Goal: Find specific page/section: Find specific page/section

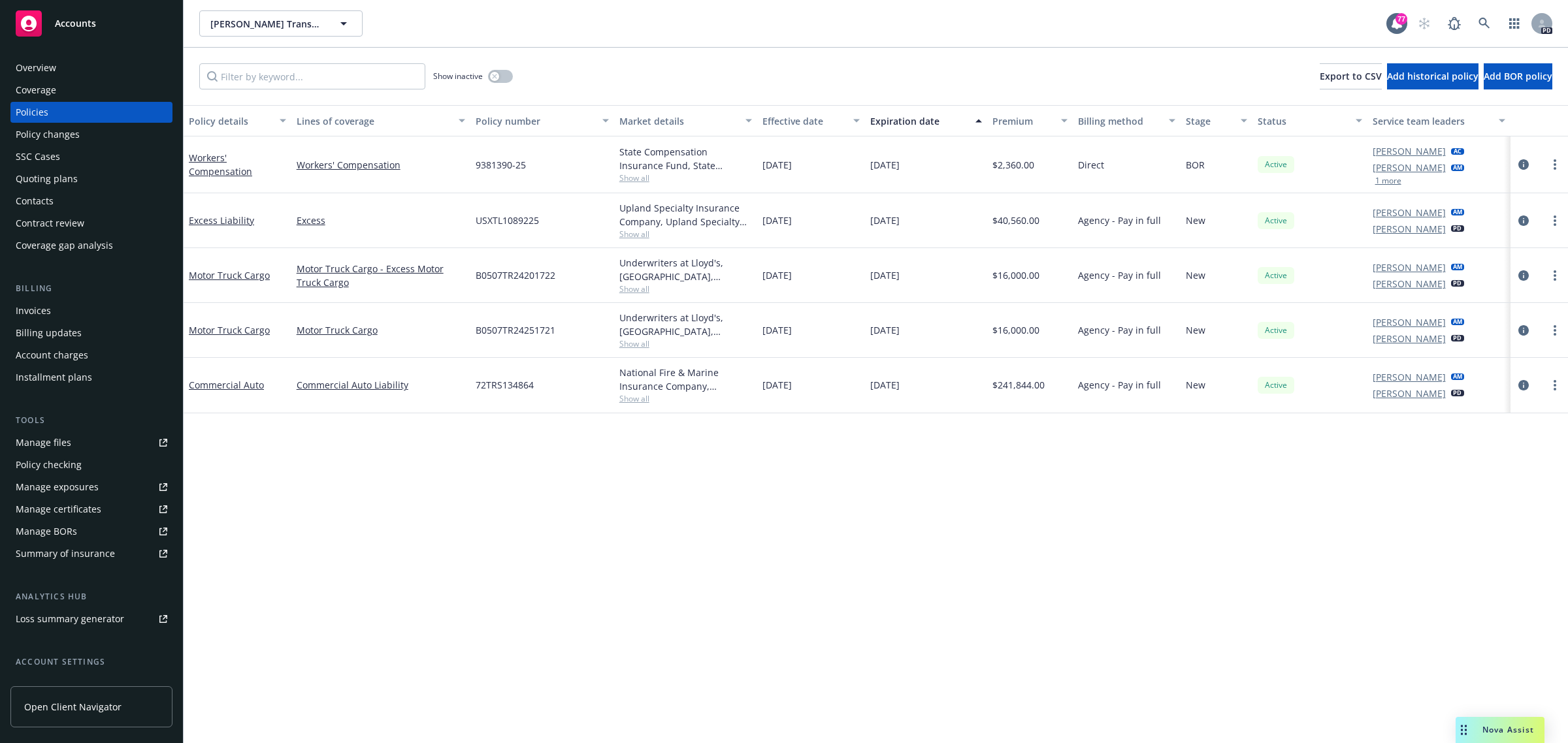
click at [76, 22] on span "Accounts" at bounding box center [75, 23] width 41 height 10
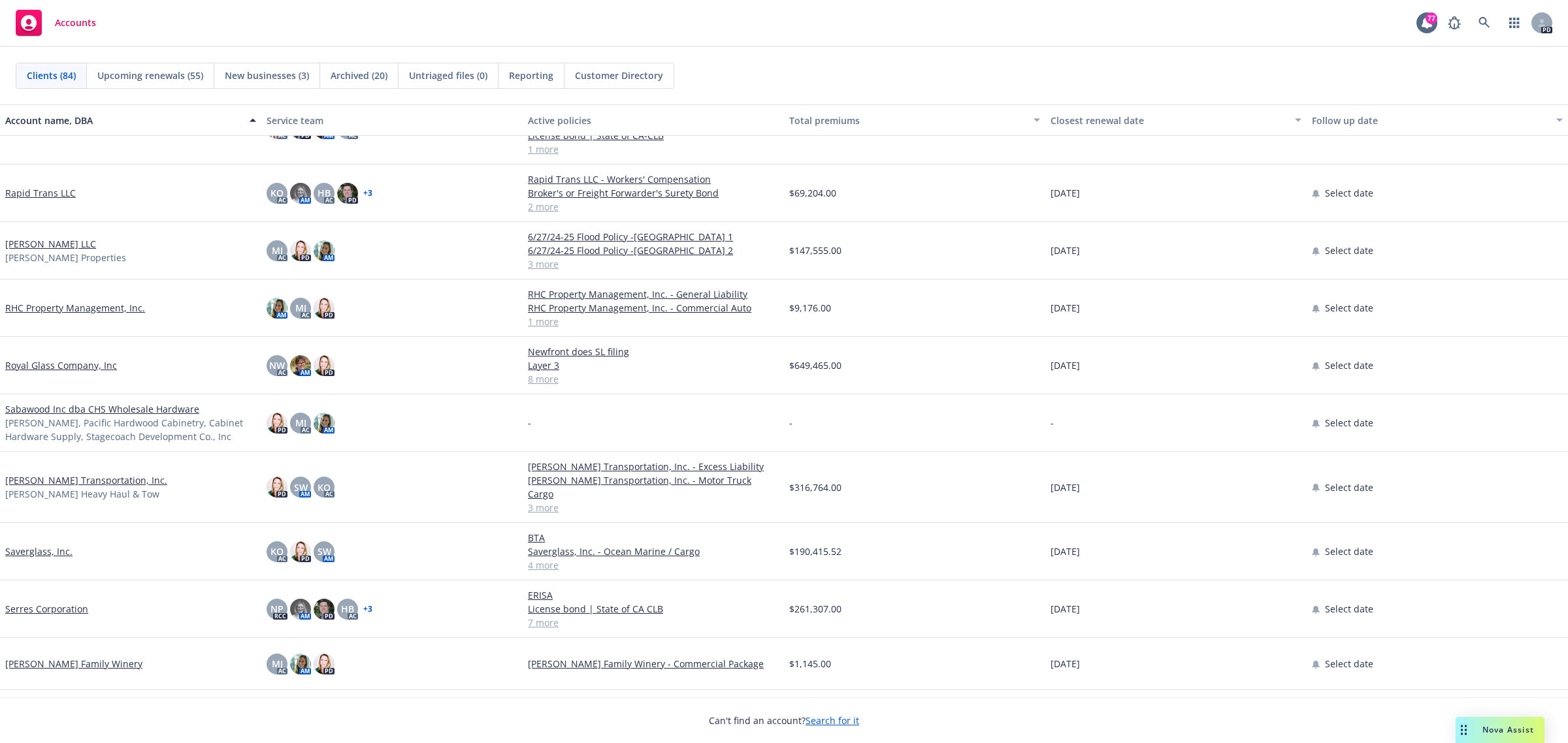
scroll to position [3184, 0]
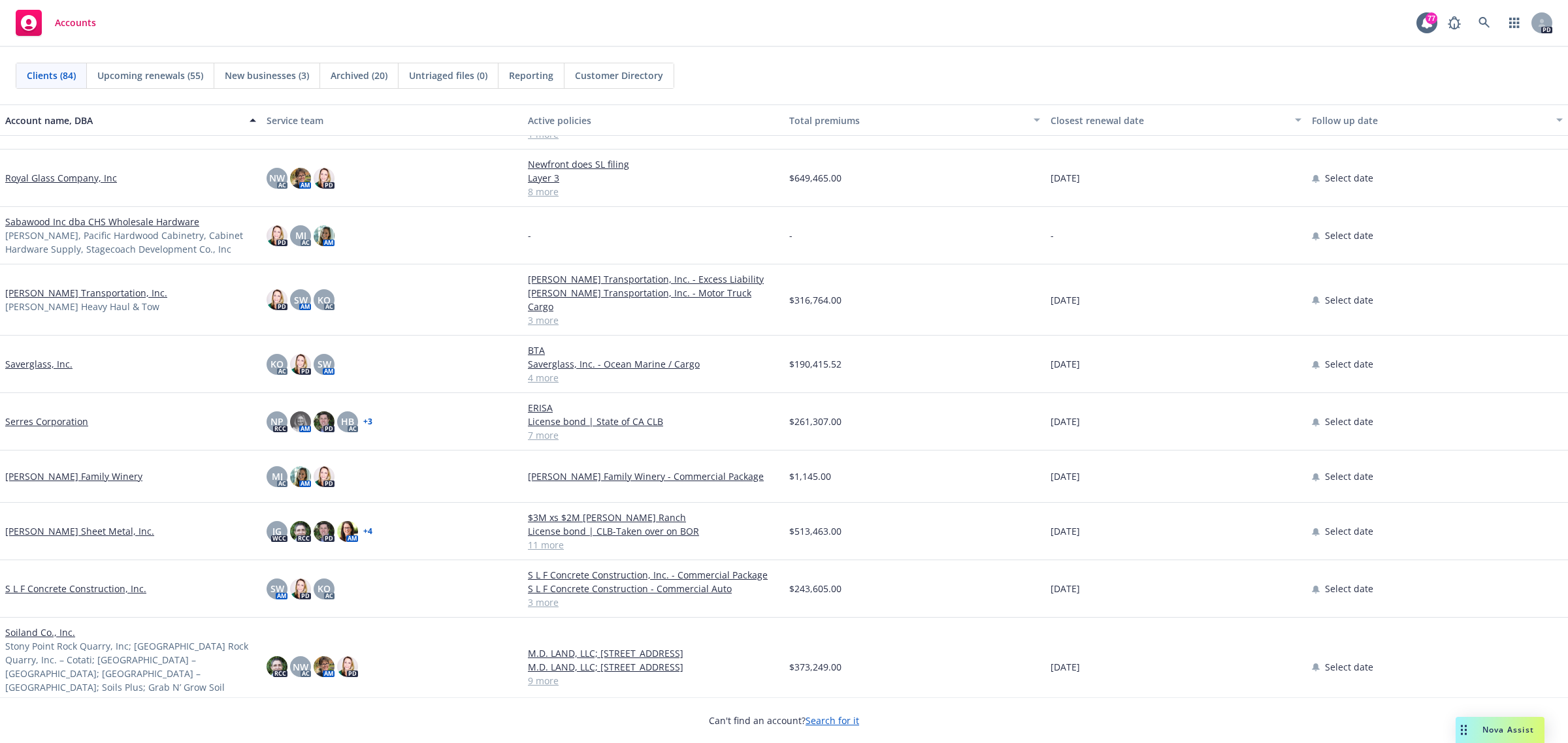
click at [66, 582] on link "S L F Concrete Construction, Inc." at bounding box center [75, 589] width 141 height 14
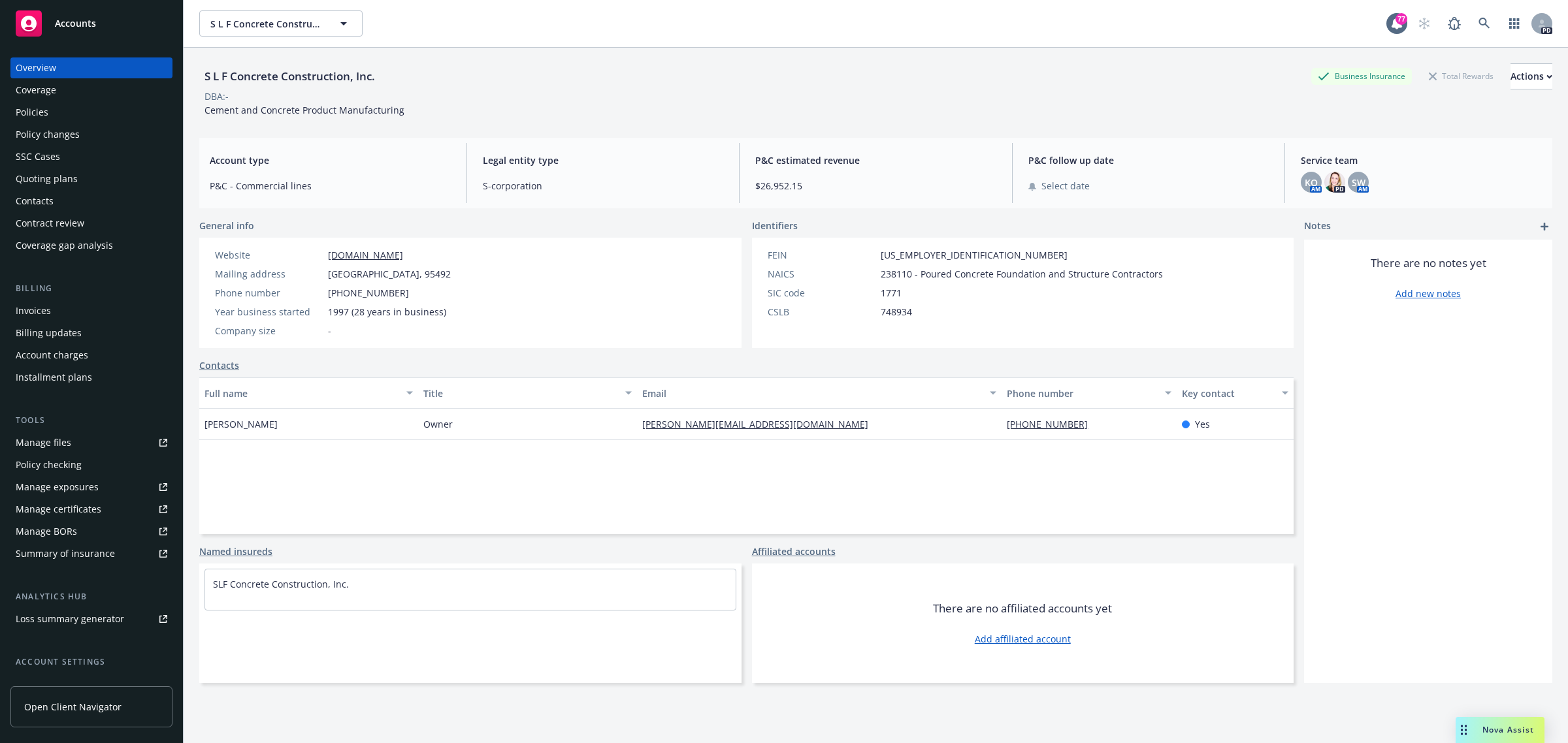
click at [38, 116] on div "Policies" at bounding box center [31, 112] width 33 height 21
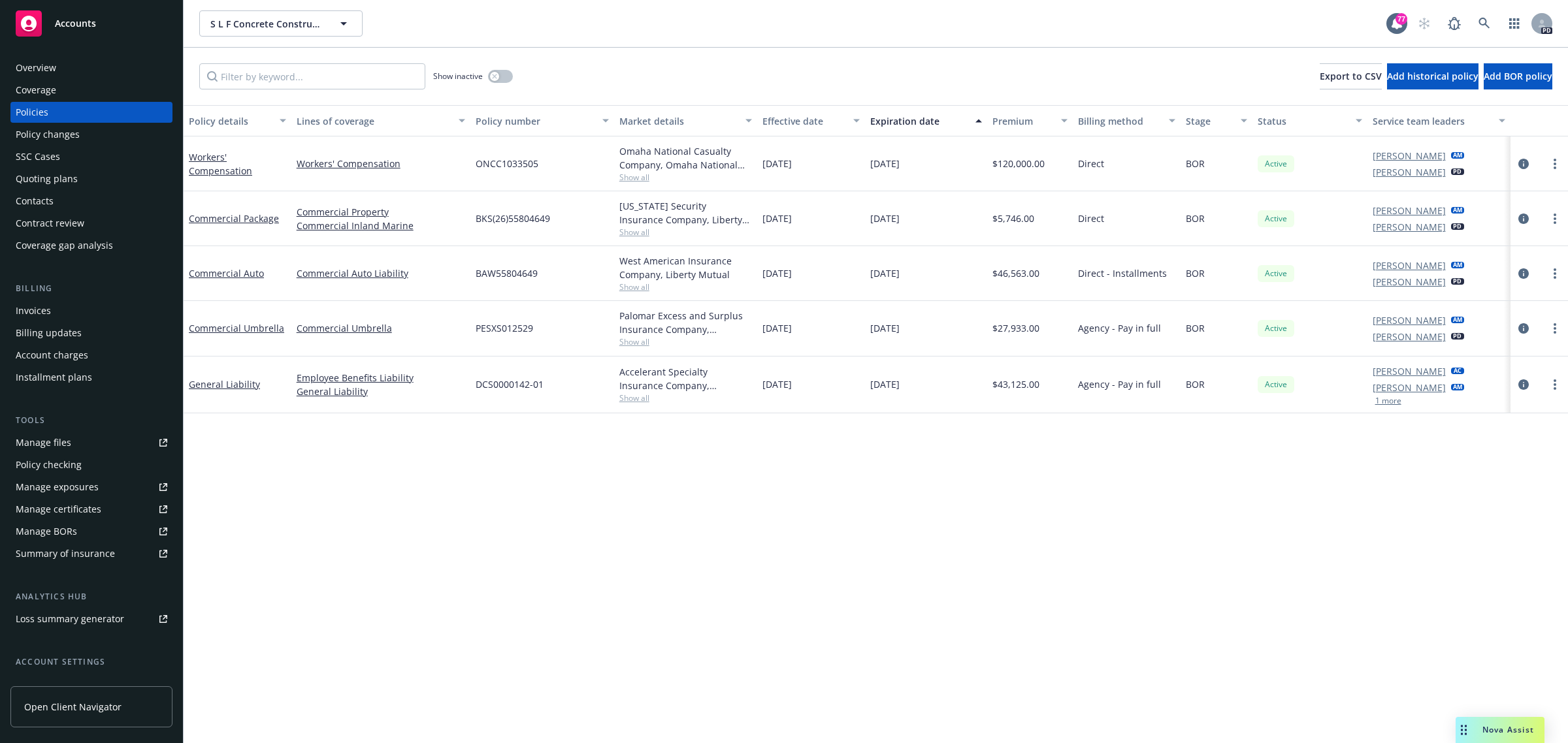
click at [64, 27] on span "Accounts" at bounding box center [75, 23] width 41 height 10
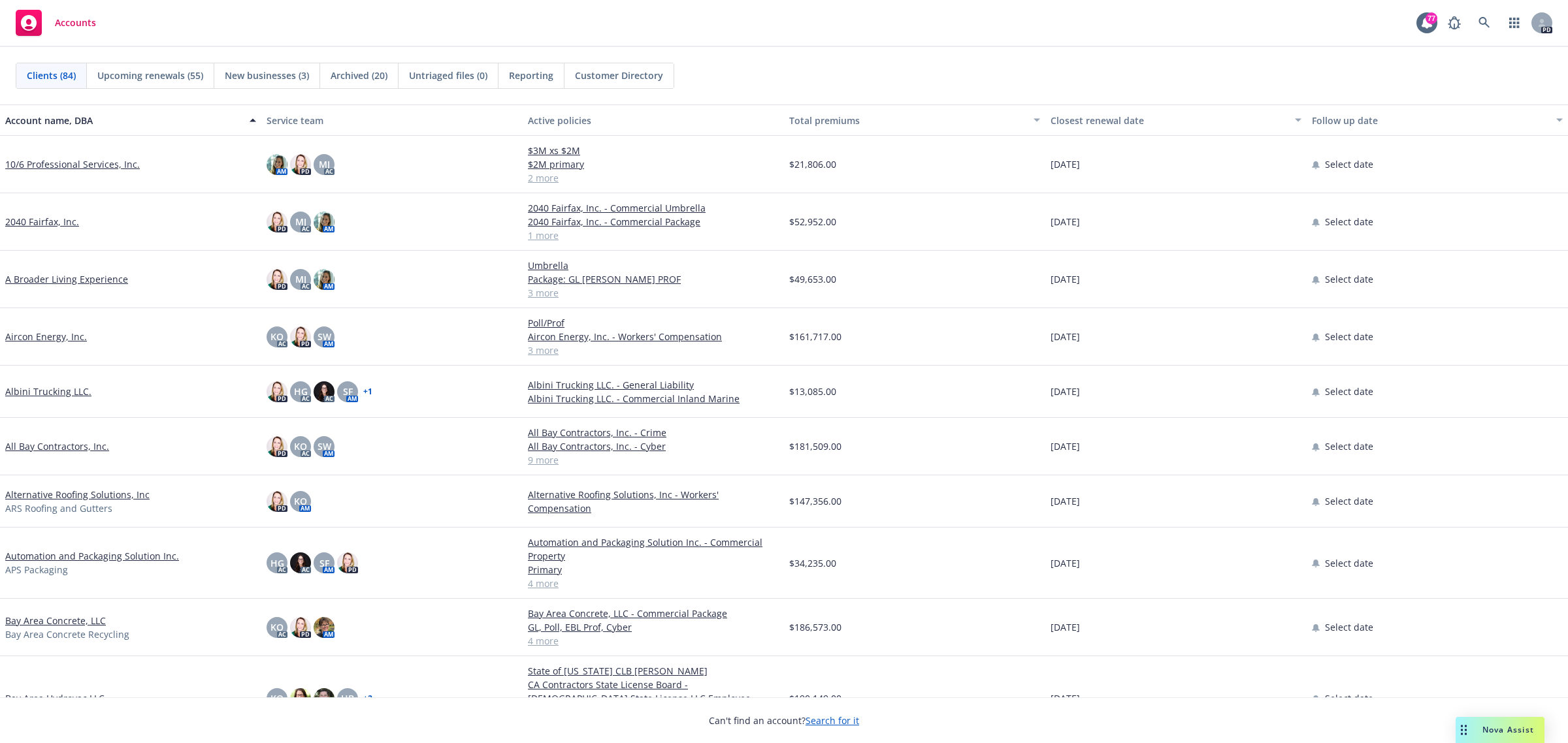
scroll to position [490, 0]
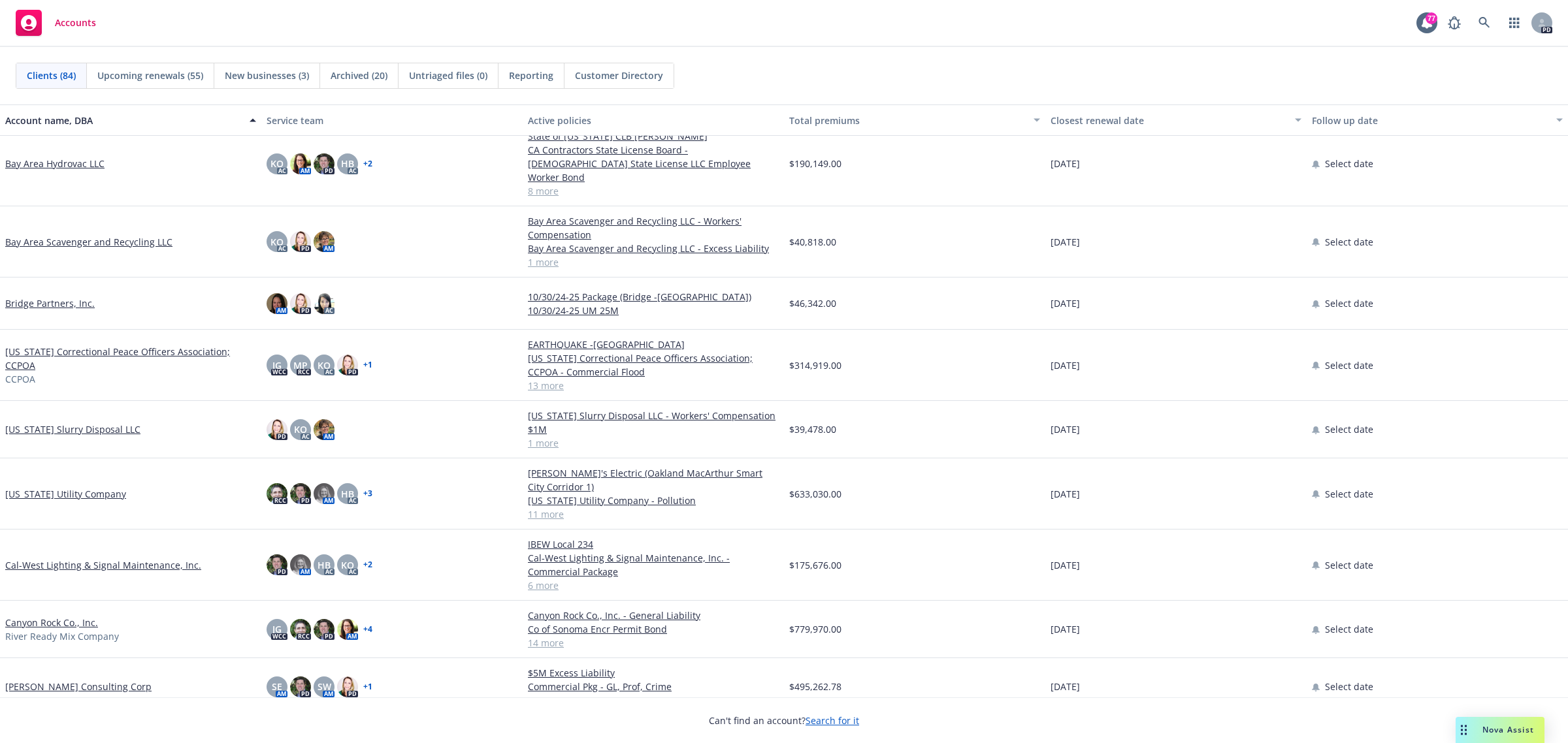
click at [34, 680] on link "[PERSON_NAME] Consulting Corp" at bounding box center [78, 687] width 146 height 14
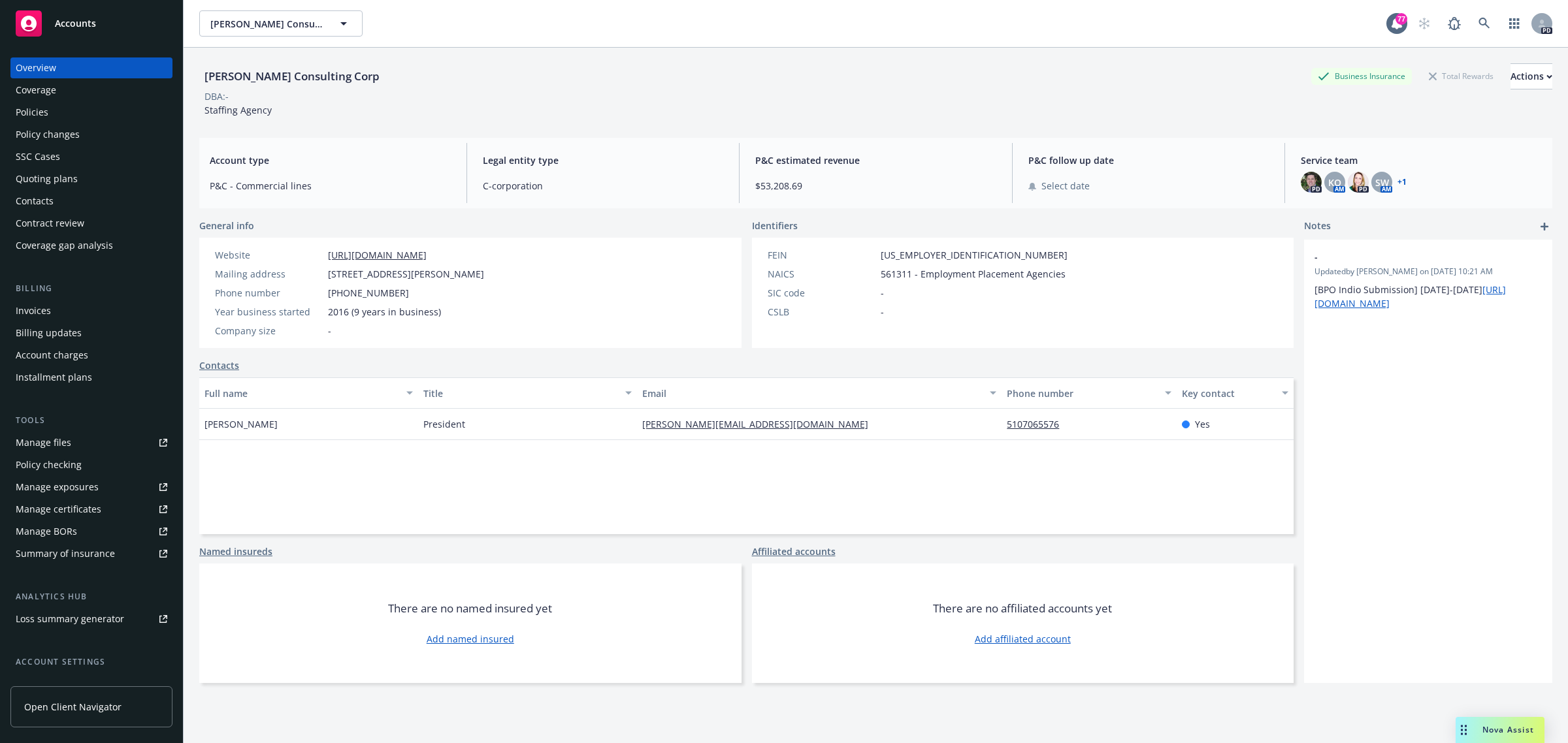
click at [31, 113] on div "Policies" at bounding box center [31, 112] width 33 height 21
